Goal: Task Accomplishment & Management: Manage account settings

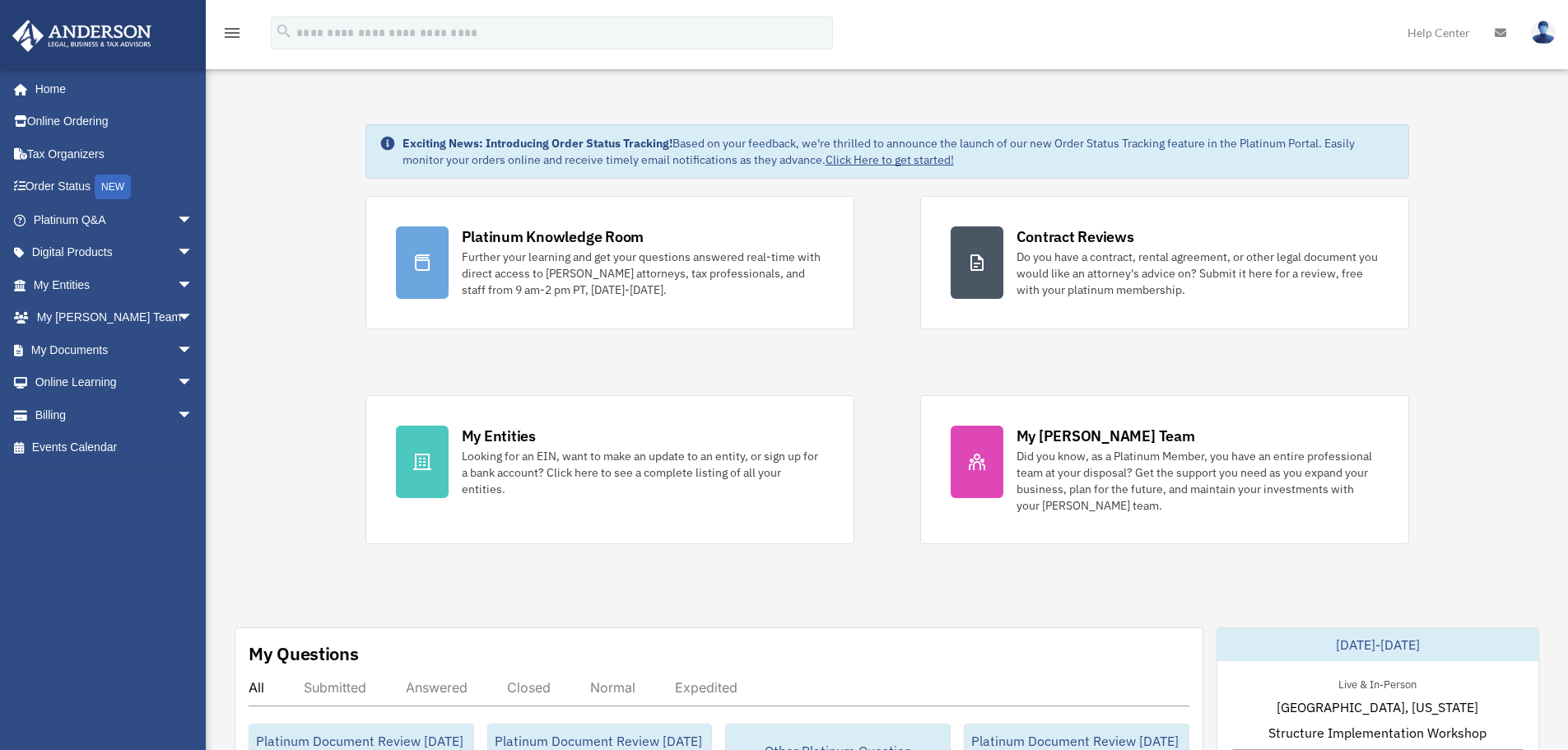
drag, startPoint x: 344, startPoint y: 412, endPoint x: 796, endPoint y: 598, distance: 488.4
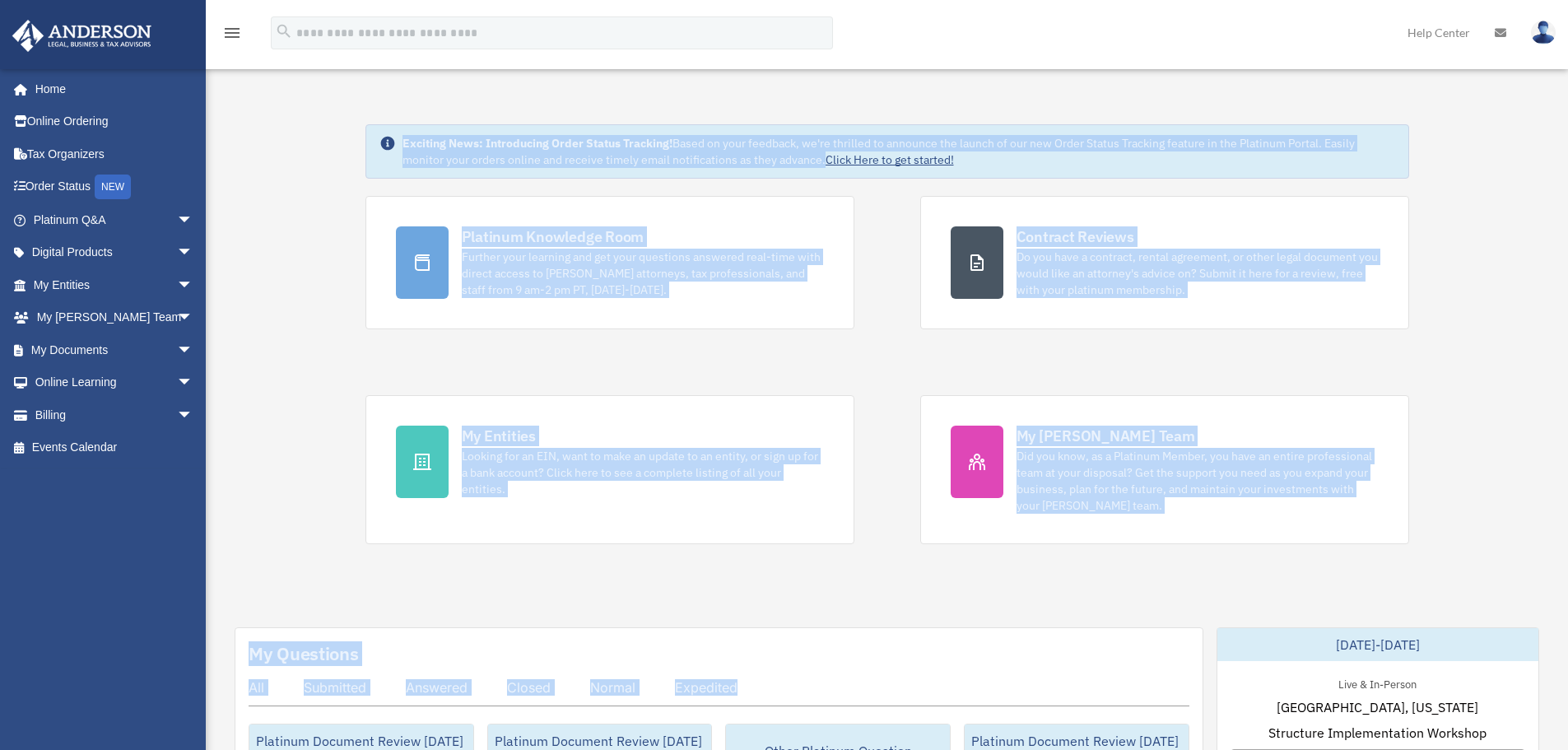
drag, startPoint x: 823, startPoint y: 592, endPoint x: 338, endPoint y: 179, distance: 637.2
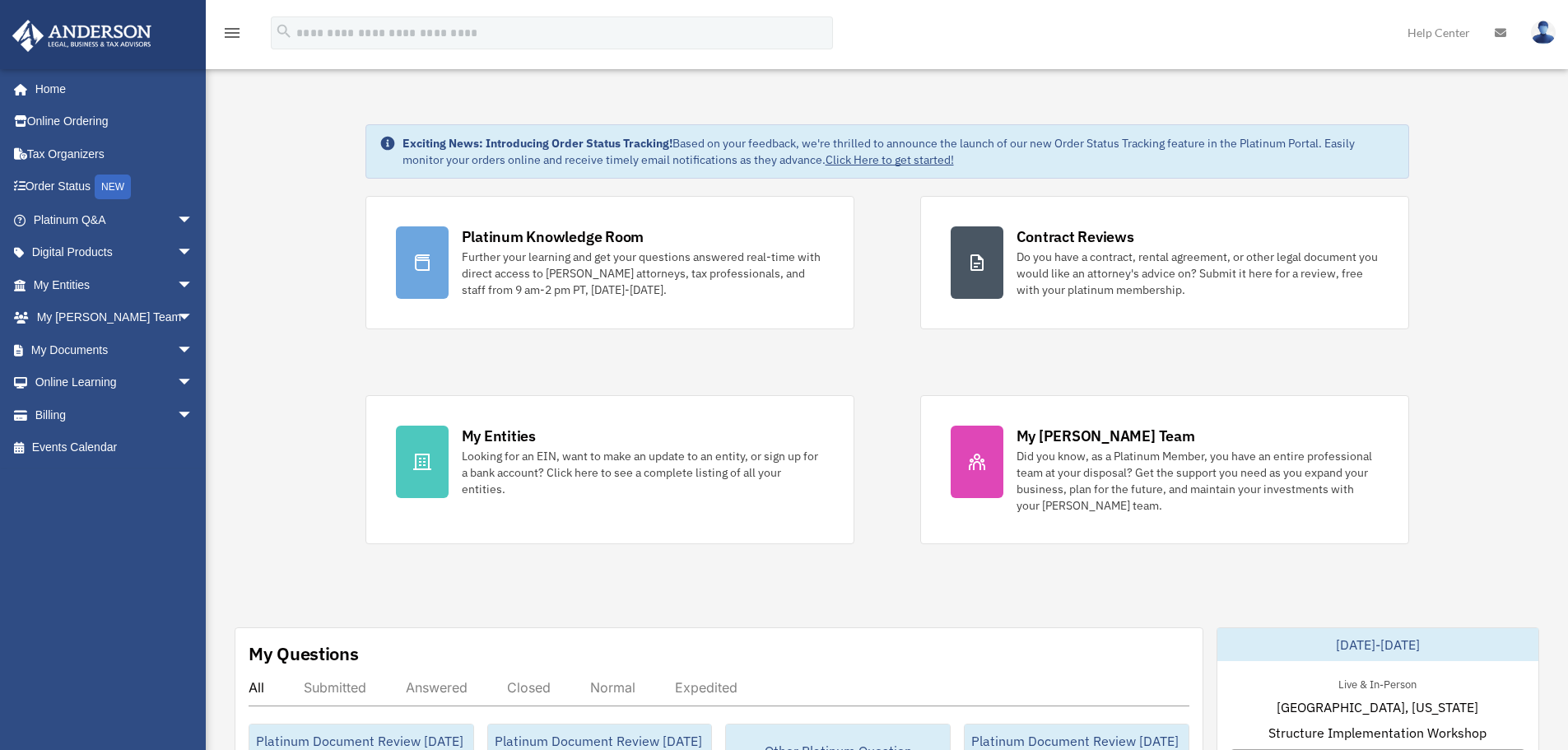
drag, startPoint x: 359, startPoint y: 165, endPoint x: 860, endPoint y: 589, distance: 656.6
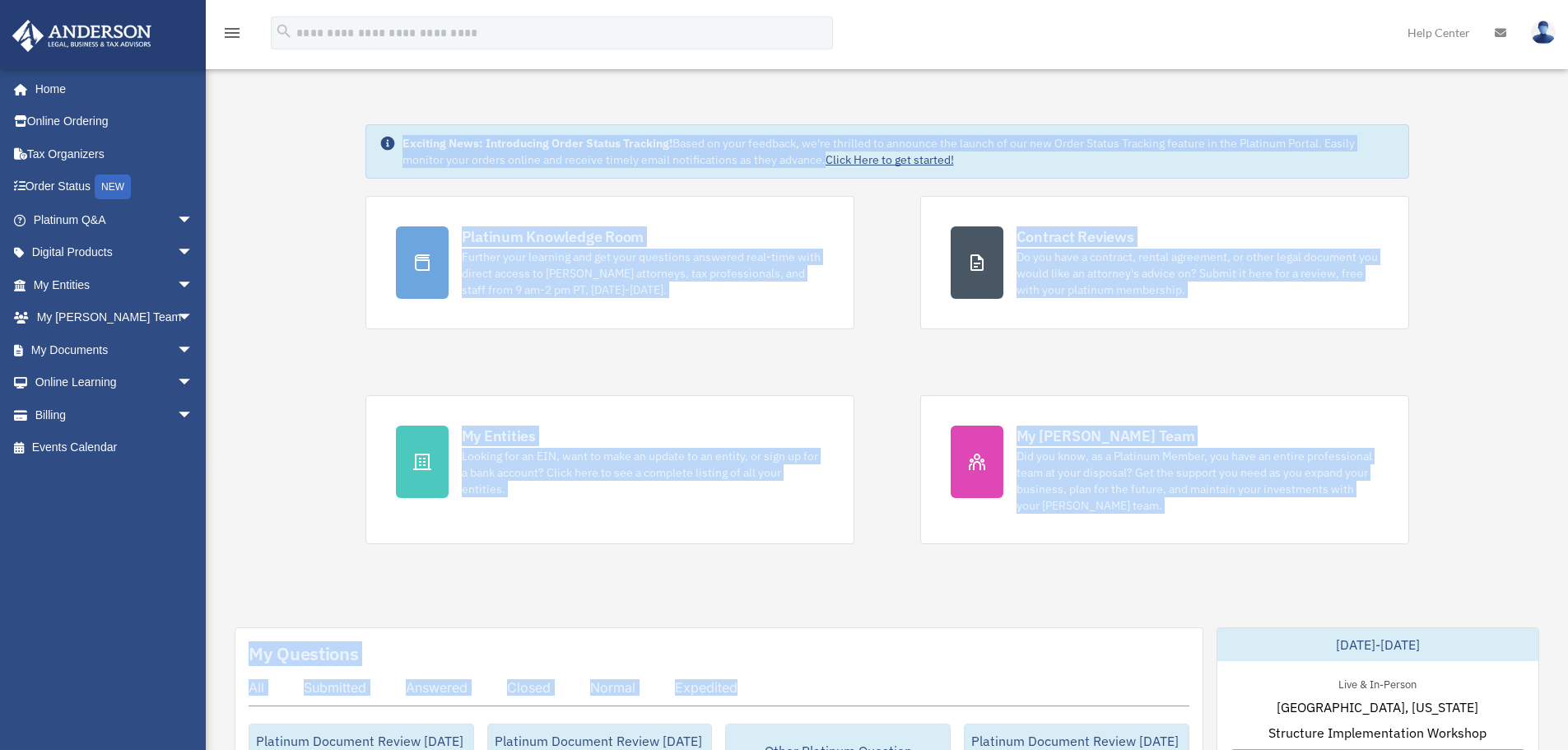
drag, startPoint x: 288, startPoint y: 153, endPoint x: 801, endPoint y: 650, distance: 714.3
drag, startPoint x: 284, startPoint y: 117, endPoint x: 874, endPoint y: 667, distance: 806.7
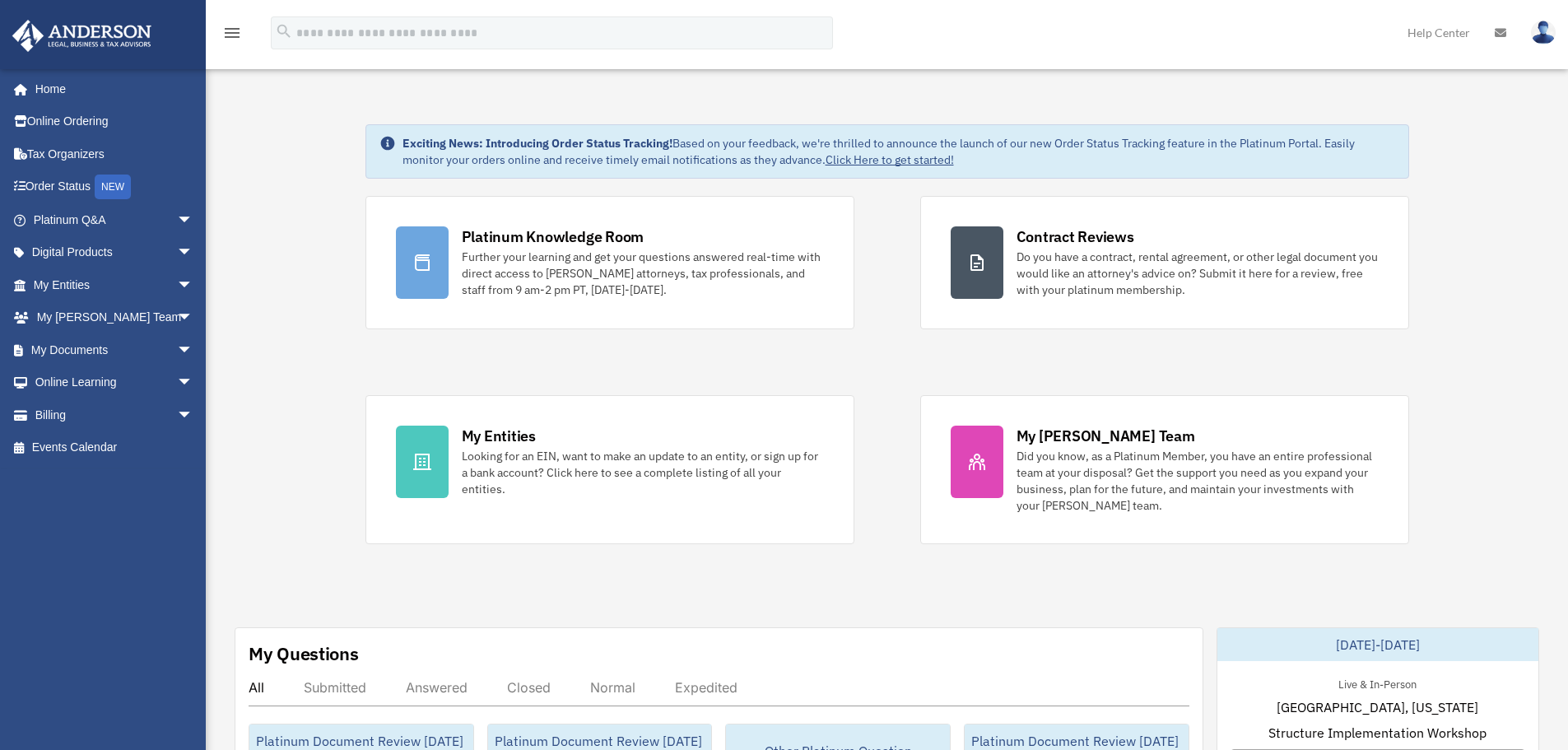
click at [1555, 28] on img at bounding box center [1543, 33] width 25 height 24
click at [1367, 28] on div "menu search Site Menu add [PERSON_NAME][EMAIL_ADDRESS][DOMAIN_NAME] My Profile …" at bounding box center [784, 40] width 1544 height 56
click at [1542, 26] on img at bounding box center [1543, 33] width 25 height 24
click at [1202, 38] on div "menu search Site Menu add [PERSON_NAME][EMAIL_ADDRESS][DOMAIN_NAME] My Profile …" at bounding box center [784, 40] width 1544 height 56
click at [1558, 30] on link at bounding box center [1543, 32] width 49 height 72
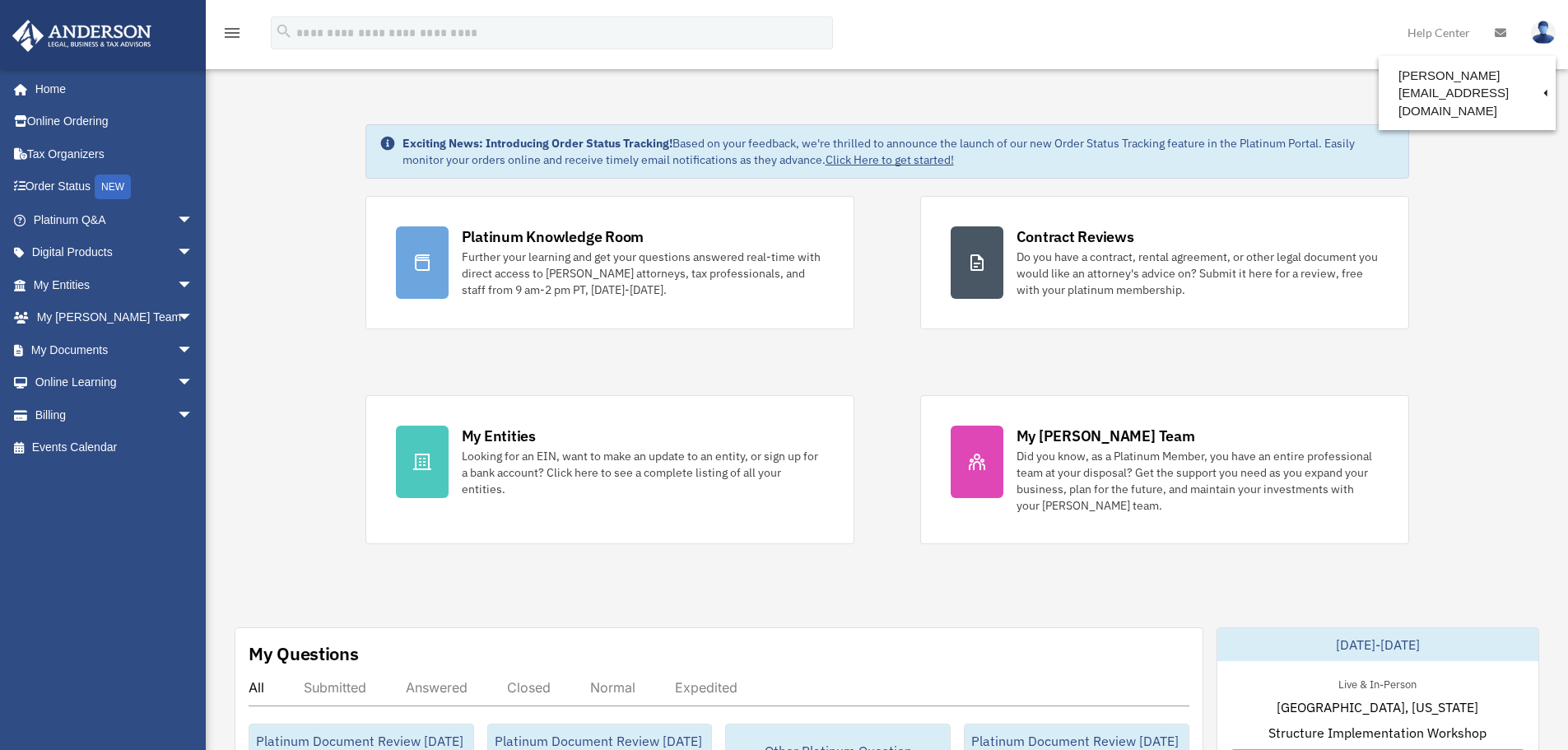
click at [1549, 31] on img at bounding box center [1543, 33] width 25 height 24
click at [1546, 34] on img at bounding box center [1543, 33] width 25 height 24
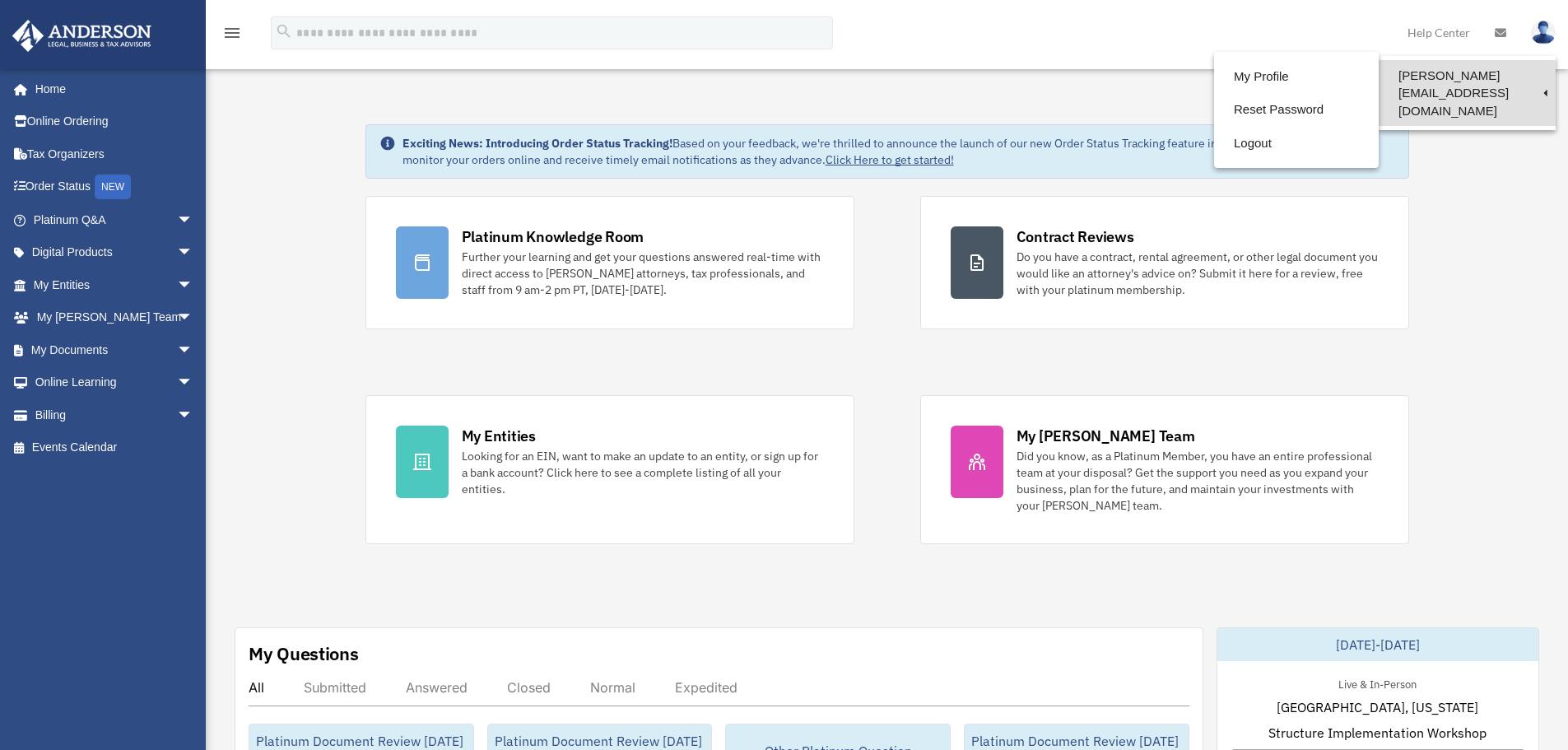
click at [1489, 75] on link "[PERSON_NAME][EMAIL_ADDRESS][DOMAIN_NAME]" at bounding box center [1467, 93] width 177 height 66
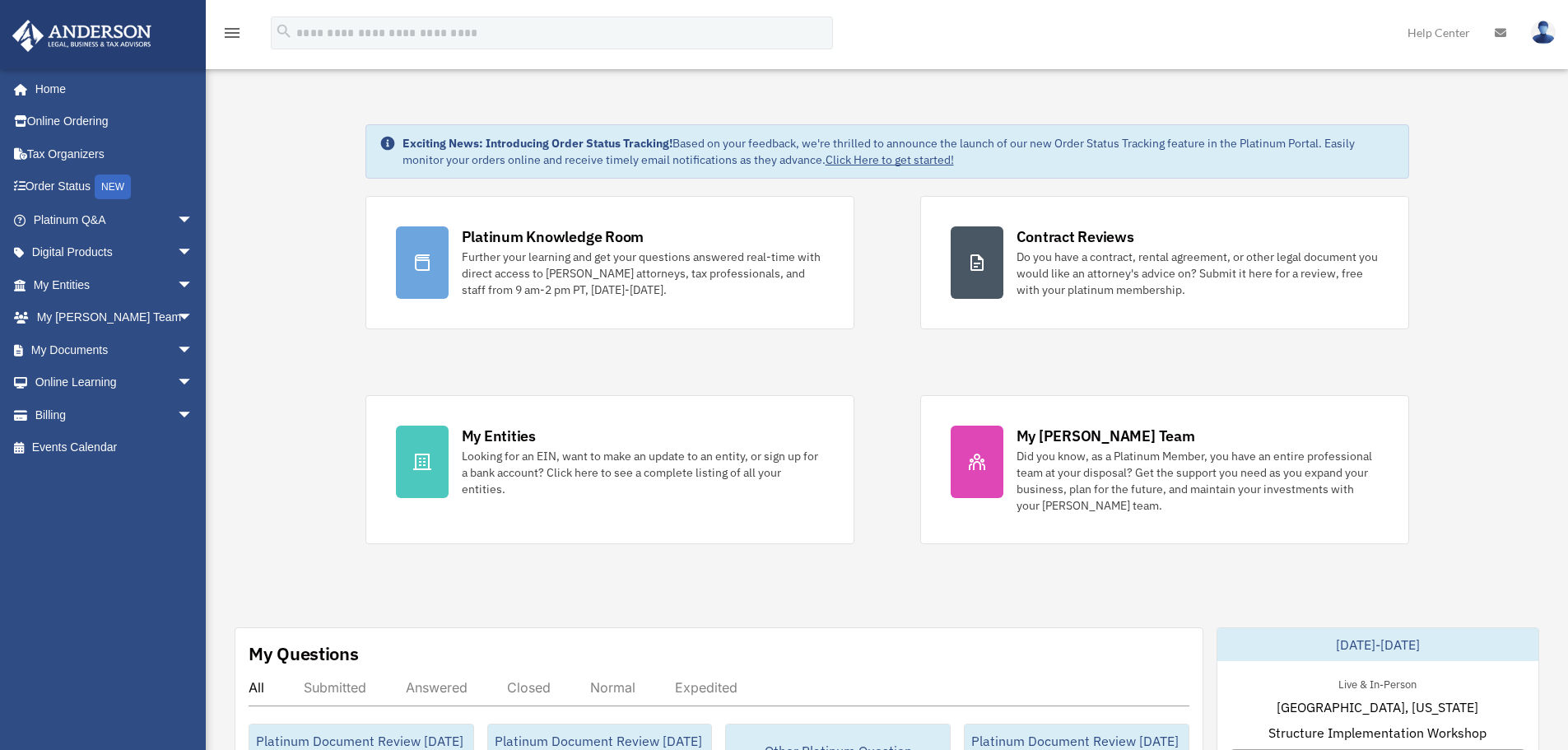
click at [1540, 30] on img at bounding box center [1543, 33] width 25 height 24
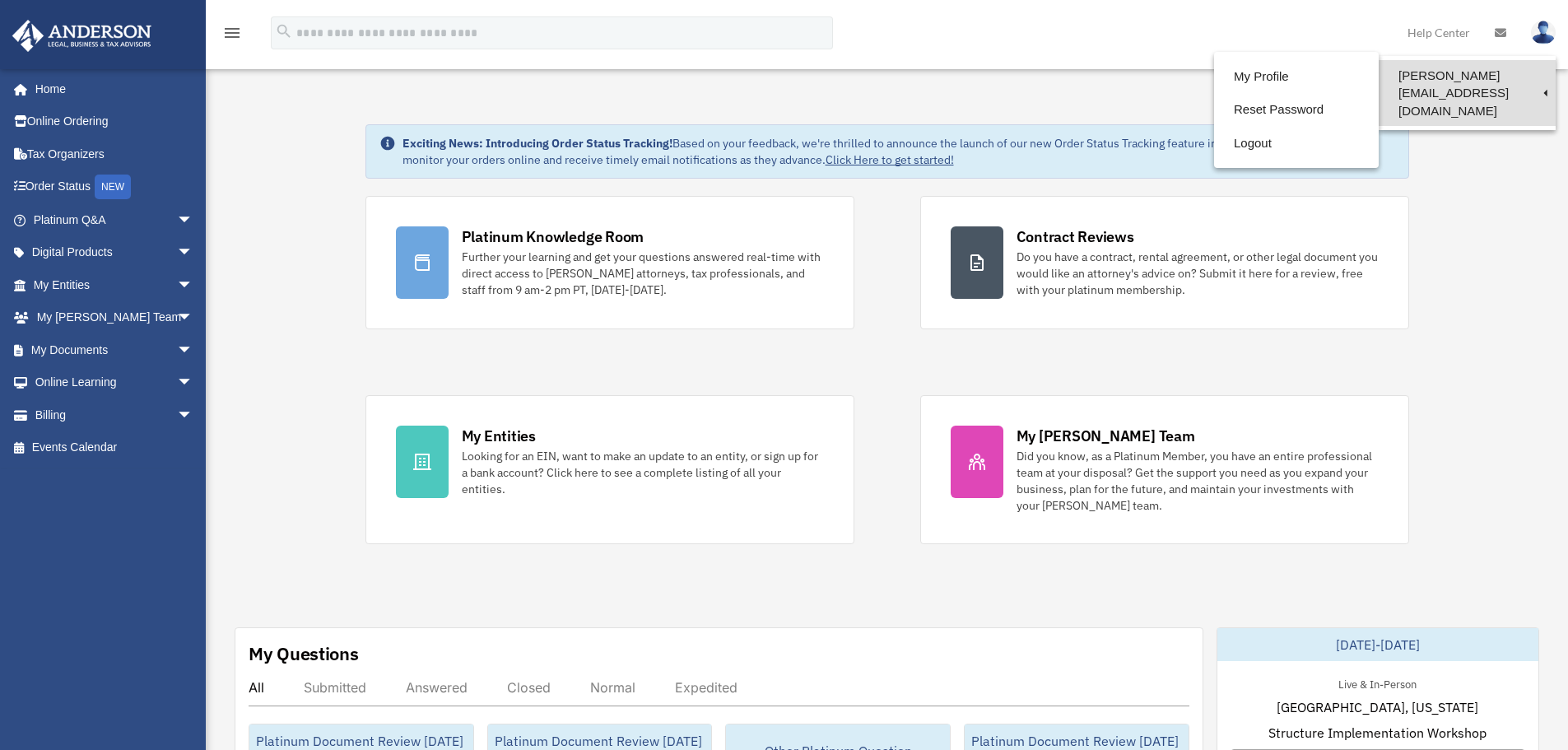
click at [1464, 77] on link "[PERSON_NAME][EMAIL_ADDRESS][DOMAIN_NAME]" at bounding box center [1467, 93] width 177 height 66
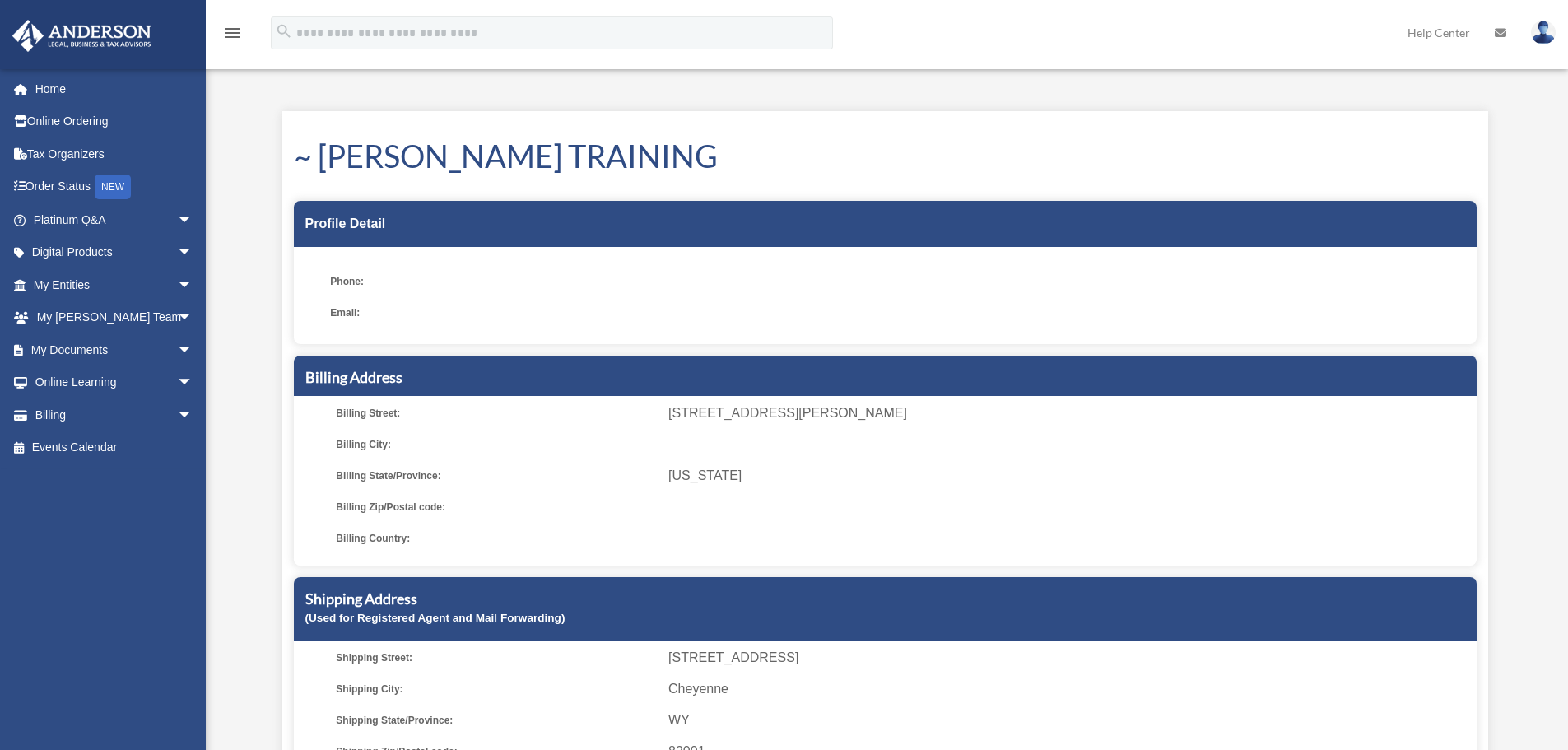
click at [1539, 36] on img at bounding box center [1543, 33] width 25 height 24
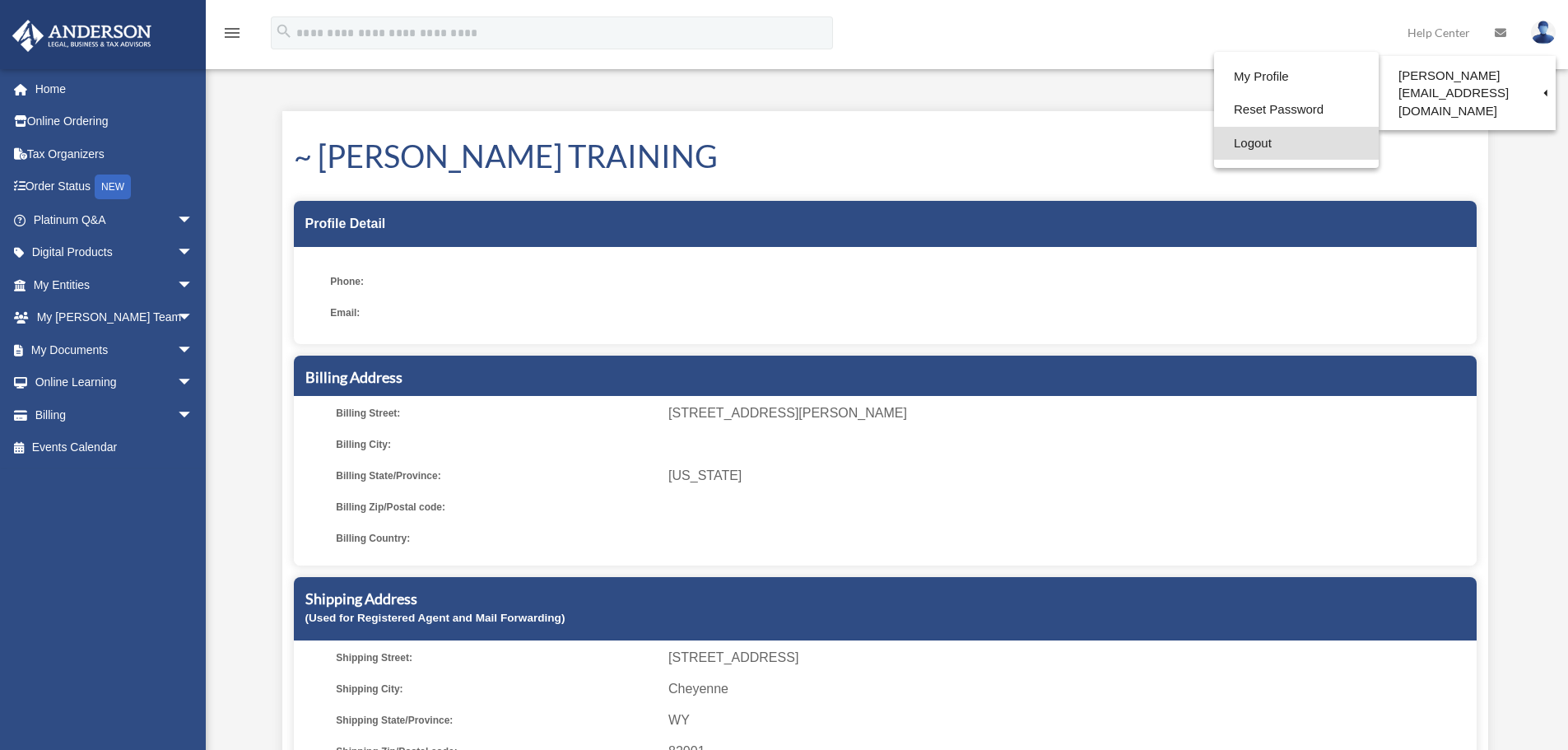
click at [1227, 144] on link "Logout" at bounding box center [1296, 144] width 165 height 34
